Goal: Task Accomplishment & Management: Manage account settings

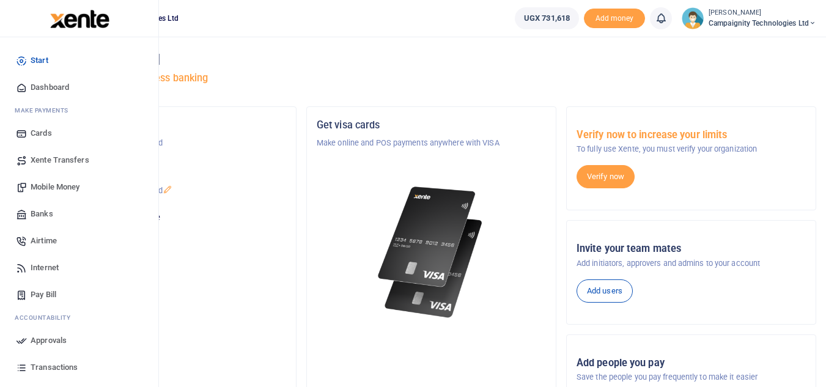
click at [45, 366] on span "Transactions" at bounding box center [54, 367] width 47 height 12
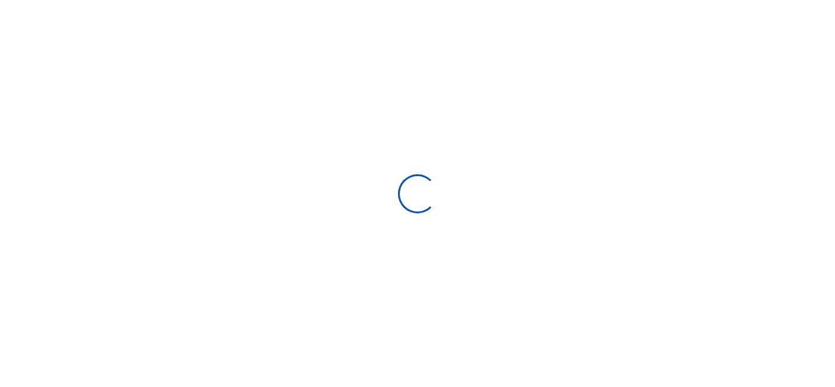
select select
type input "[DATE] - [DATE]"
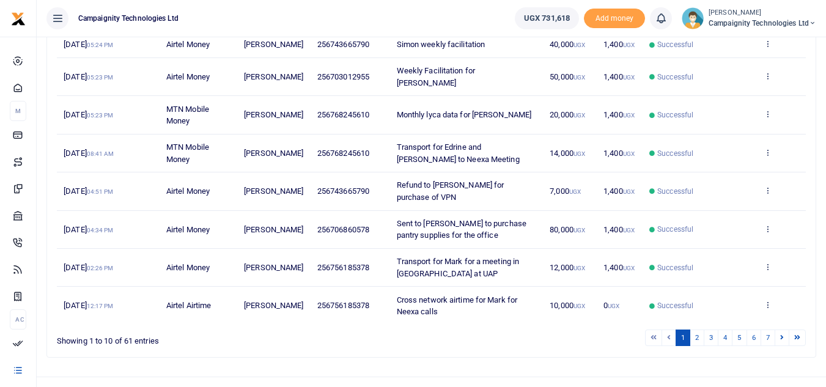
scroll to position [250, 0]
click at [695, 345] on link "2" at bounding box center [697, 336] width 15 height 17
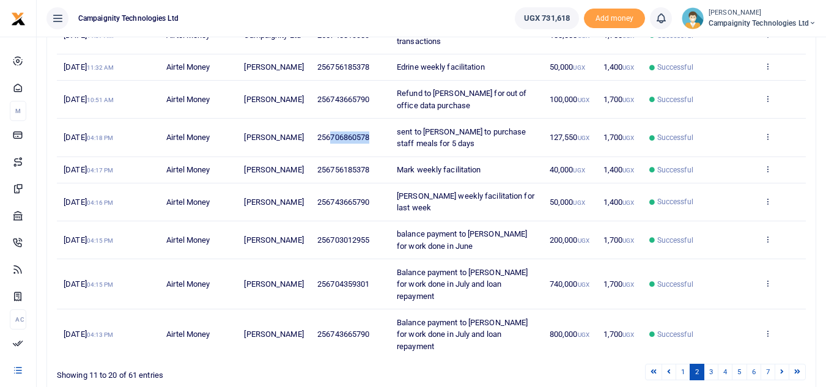
drag, startPoint x: 326, startPoint y: 152, endPoint x: 365, endPoint y: 155, distance: 39.3
click at [365, 155] on td "256706860578" at bounding box center [351, 138] width 80 height 38
copy span "706860578"
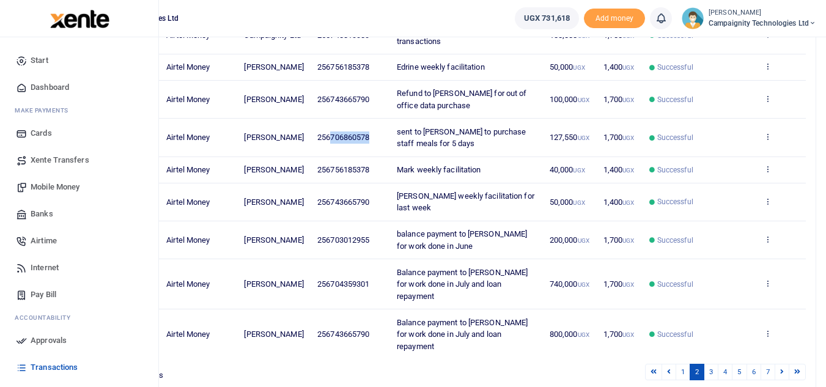
click at [45, 186] on span "Mobile Money" at bounding box center [55, 187] width 49 height 12
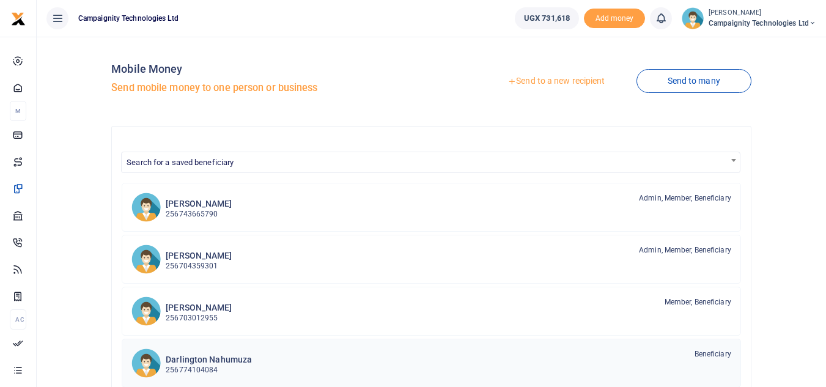
click at [215, 368] on p "256774104084" at bounding box center [209, 371] width 86 height 12
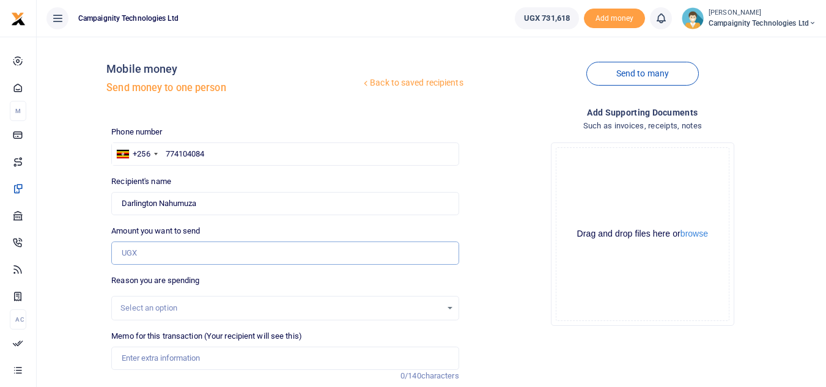
click at [163, 256] on input "Amount you want to send" at bounding box center [284, 253] width 347 height 23
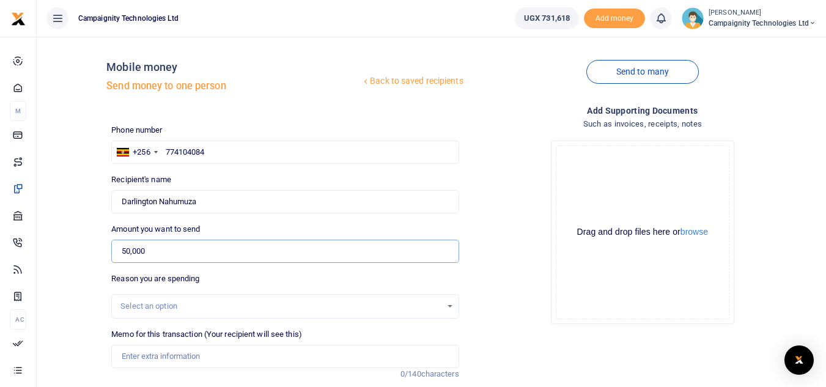
scroll to position [120, 0]
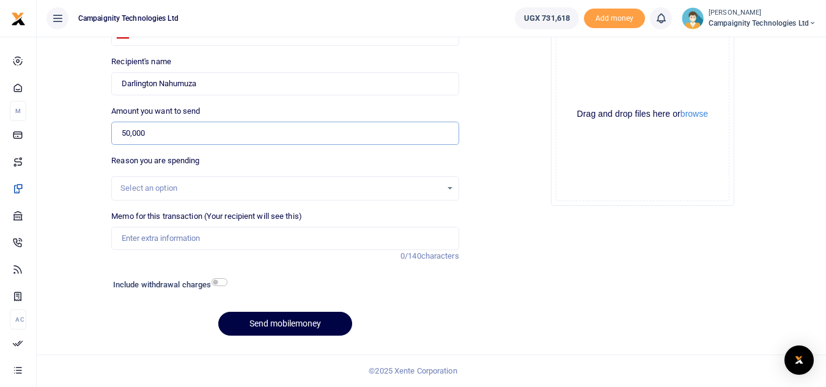
type input "50,000"
click at [319, 236] on input "Memo for this transaction (Your recipient will see this)" at bounding box center [284, 238] width 347 height 23
type input "Darlington Weekly Facilitation"
click at [291, 327] on button "Send mobilemoney" at bounding box center [285, 324] width 134 height 24
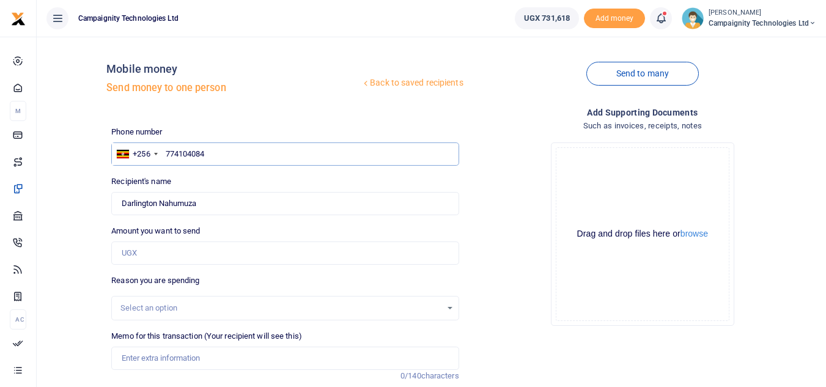
click at [244, 157] on input "774104084" at bounding box center [284, 154] width 347 height 23
type input "7"
paste input "706860578"
type input "706860578"
click at [164, 256] on input "Amount you want to send" at bounding box center [284, 253] width 347 height 23
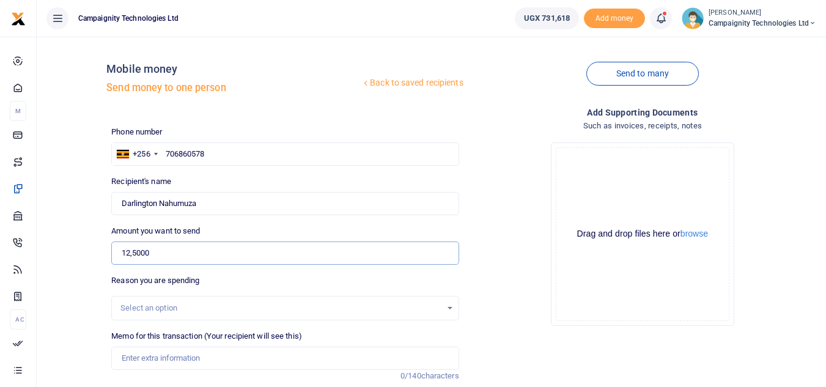
type input "125,000"
type input "[PERSON_NAME]"
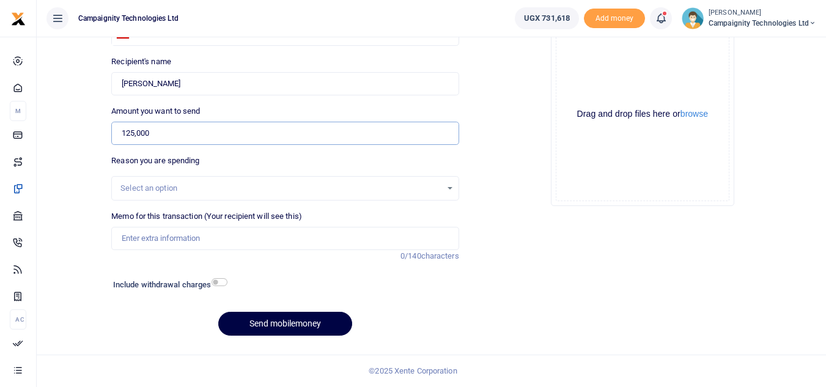
type input "125,000"
click at [206, 250] on input "Memo for this transaction (Your recipient will see this)" at bounding box center [284, 238] width 347 height 23
click at [276, 241] on input "sent to Sharon to purchase staff meals for 4 days" at bounding box center [284, 238] width 347 height 23
type input "sent to [PERSON_NAME] to purchase staff meals for 5 days"
click at [227, 281] on input "checkbox" at bounding box center [220, 282] width 16 height 8
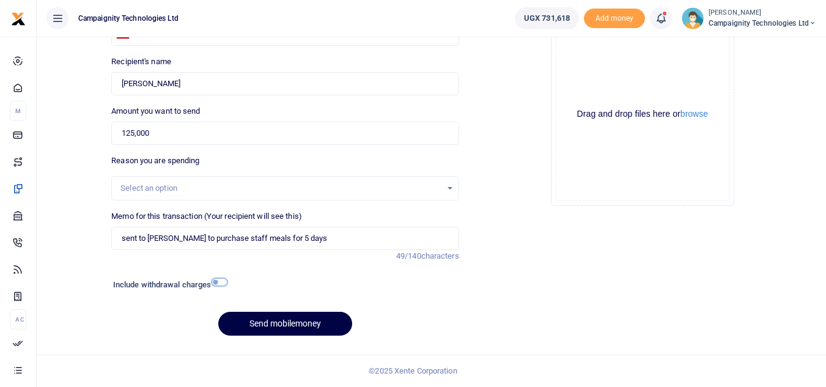
checkbox input "true"
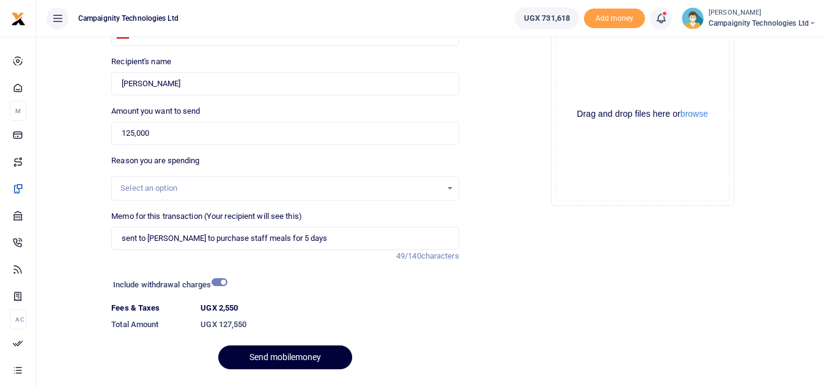
click at [293, 362] on button "Send mobilemoney" at bounding box center [285, 358] width 134 height 24
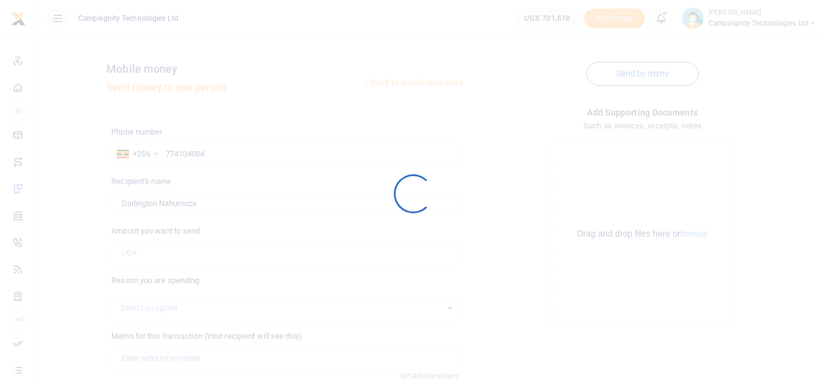
scroll to position [120, 0]
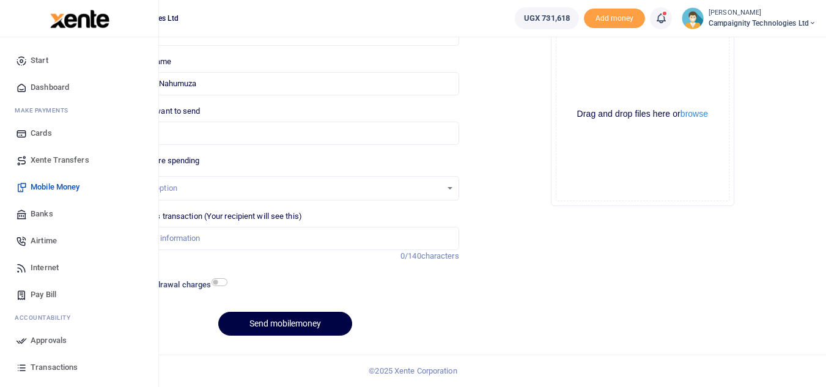
click at [45, 344] on span "Approvals" at bounding box center [49, 341] width 36 height 12
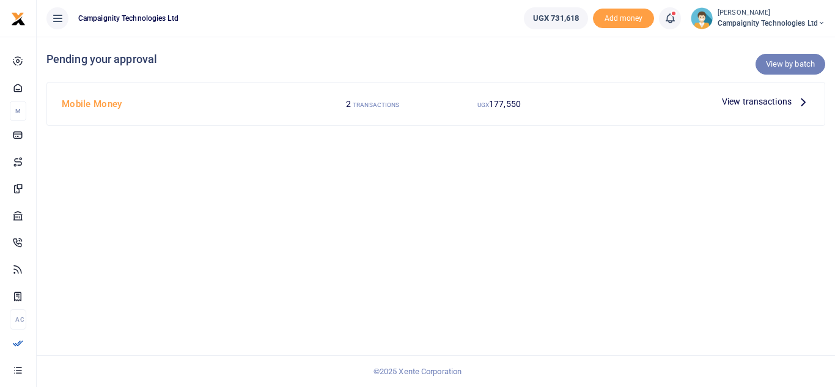
click at [781, 67] on link "View by batch" at bounding box center [791, 64] width 70 height 21
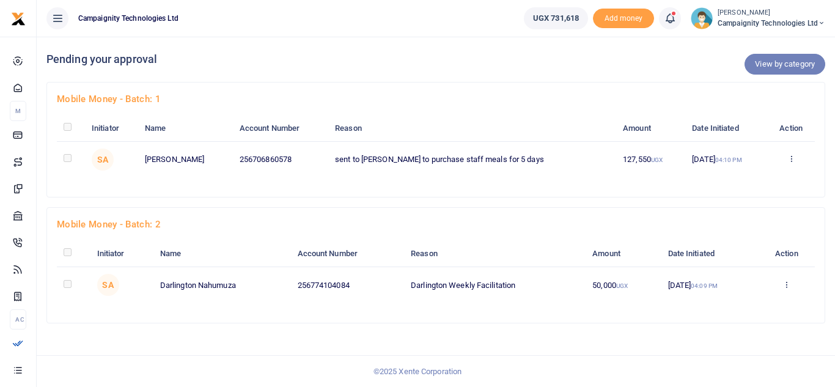
click at [764, 71] on link "View by category" at bounding box center [785, 64] width 81 height 21
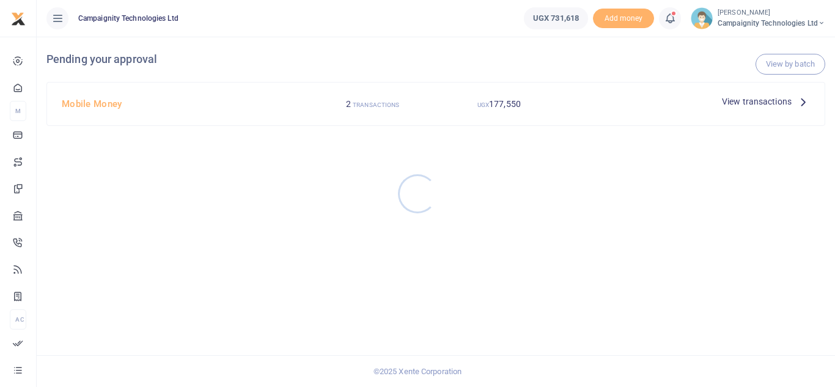
click at [771, 102] on div at bounding box center [417, 193] width 835 height 387
click at [771, 102] on span "View transactions" at bounding box center [757, 101] width 70 height 13
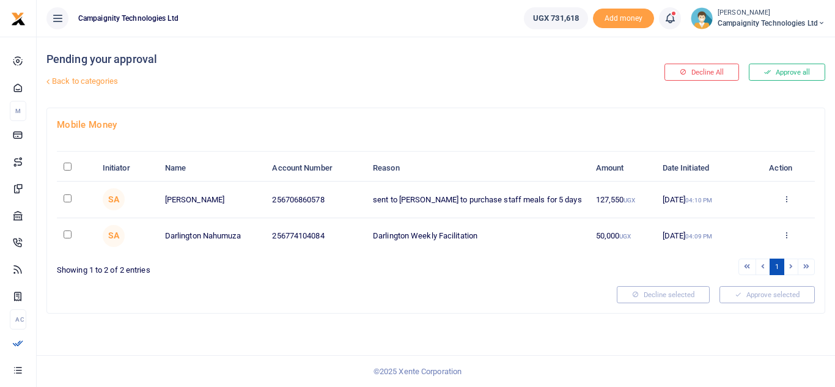
click at [777, 74] on button "Approve all" at bounding box center [787, 72] width 76 height 17
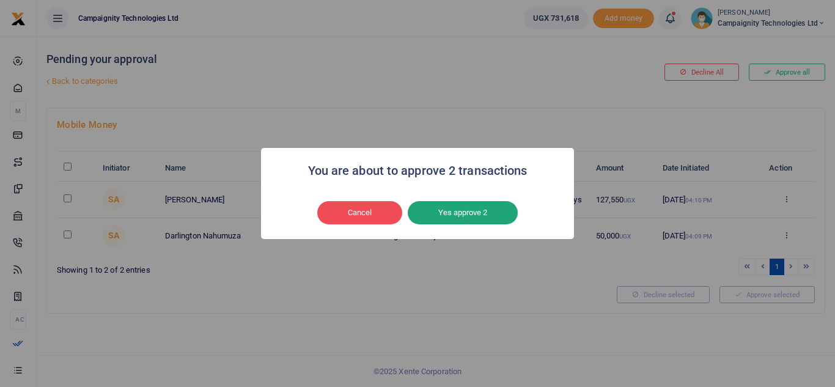
click at [493, 213] on button "Yes approve 2" at bounding box center [463, 212] width 110 height 23
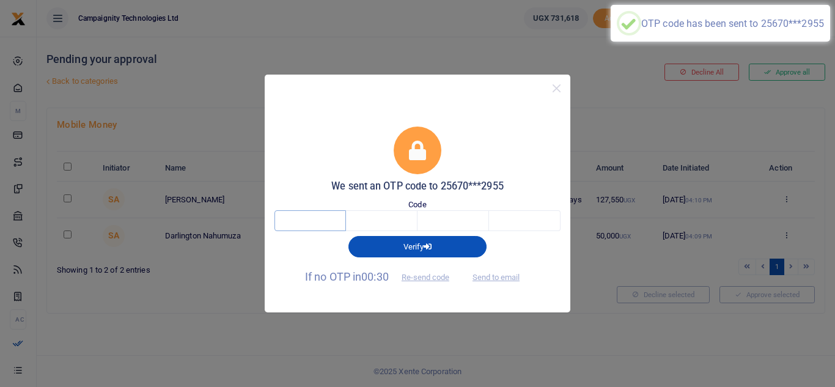
click at [323, 217] on input "text" at bounding box center [311, 220] width 72 height 21
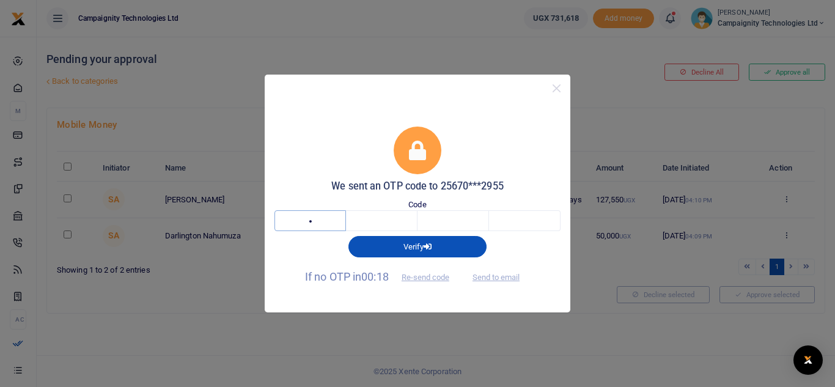
type input "5"
type input "4"
type input "8"
type input "3"
